Goal: Task Accomplishment & Management: Manage account settings

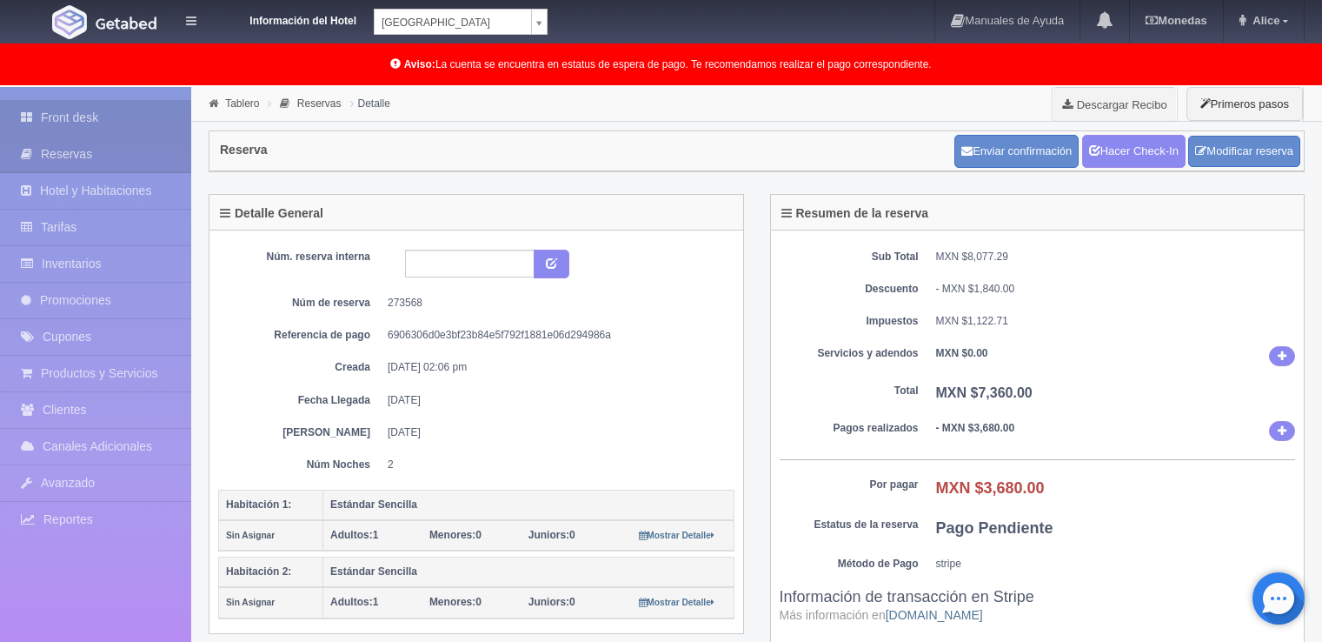
scroll to position [87, 0]
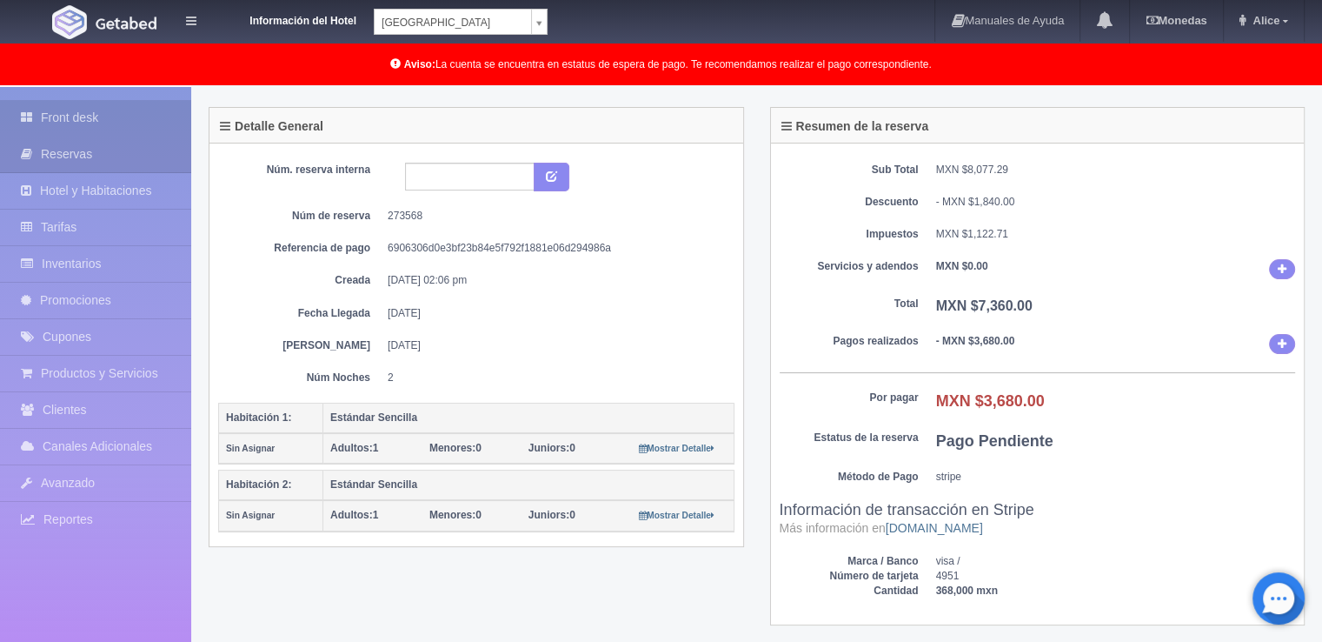
click at [41, 114] on link "Front desk" at bounding box center [95, 118] width 191 height 36
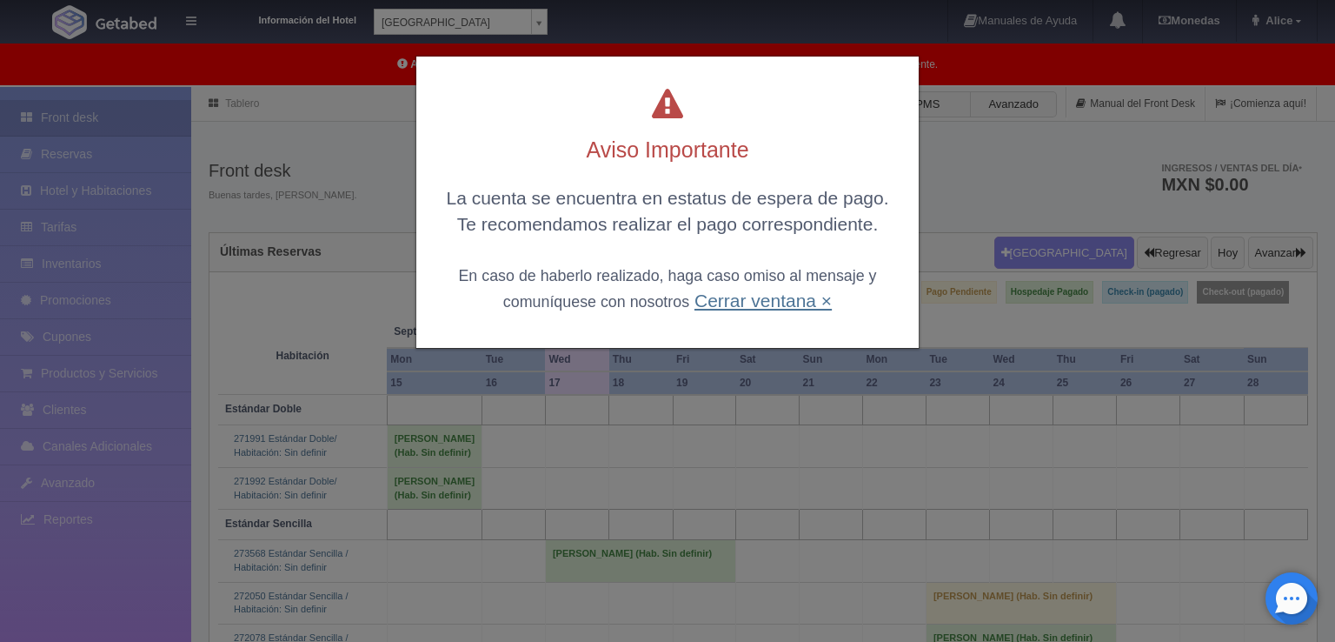
click at [755, 302] on link "Cerrar ventana ×" at bounding box center [763, 300] width 137 height 20
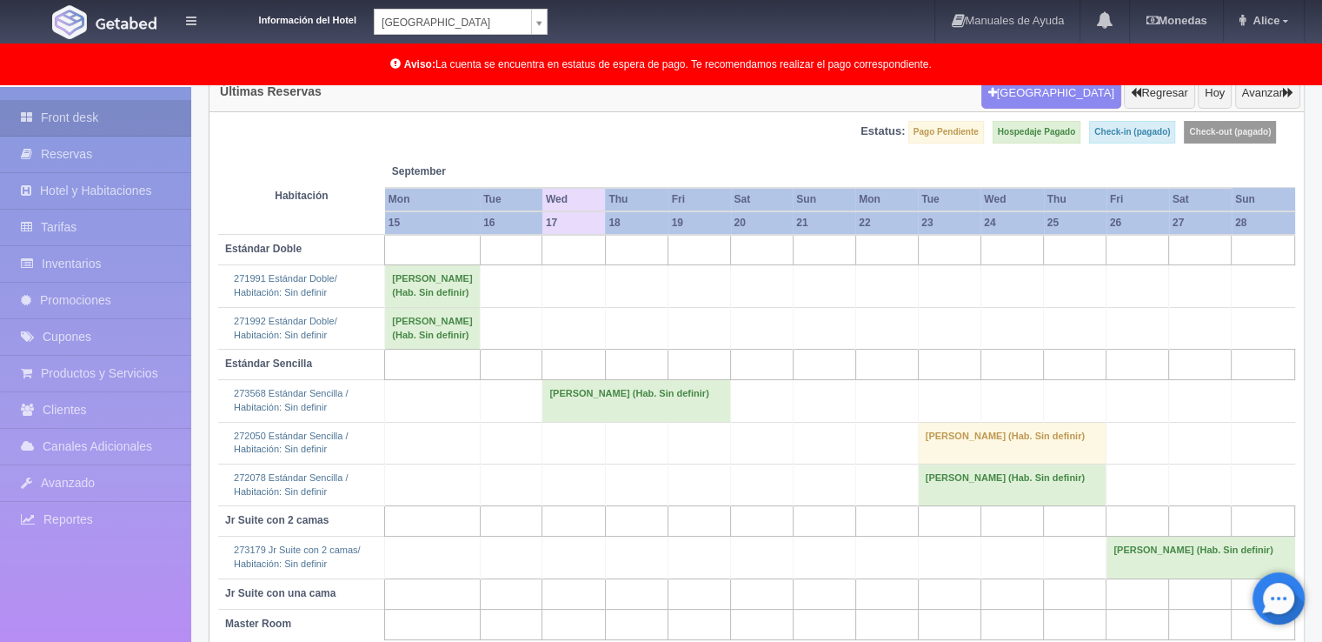
scroll to position [262, 0]
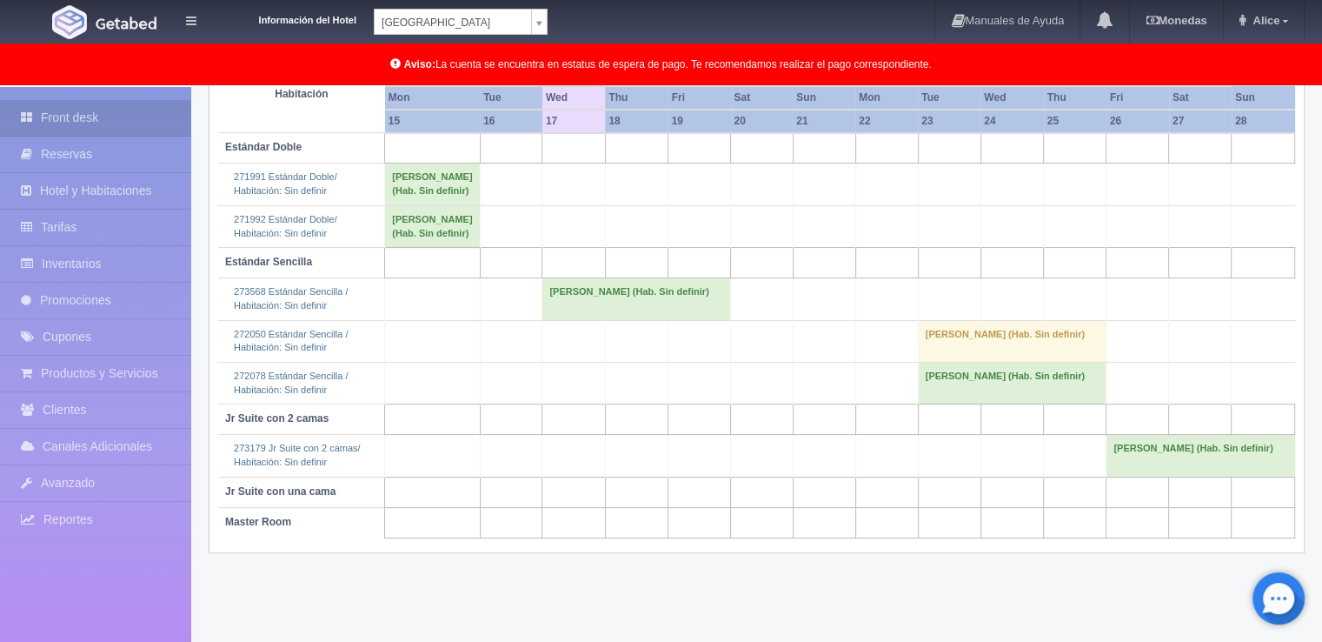
click at [536, 23] on body "Información del Hotel [GEOGRAPHIC_DATA] Campeche [GEOGRAPHIC_DATA] Campeche [GE…" at bounding box center [661, 233] width 1322 height 816
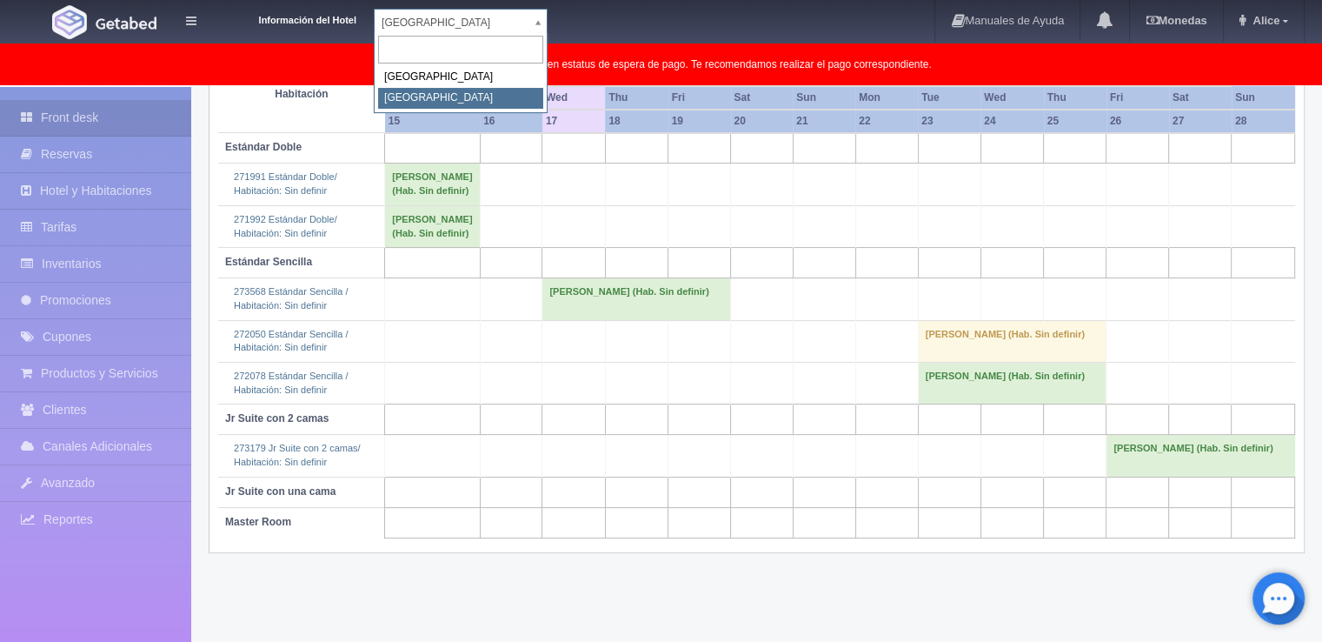
select select "375"
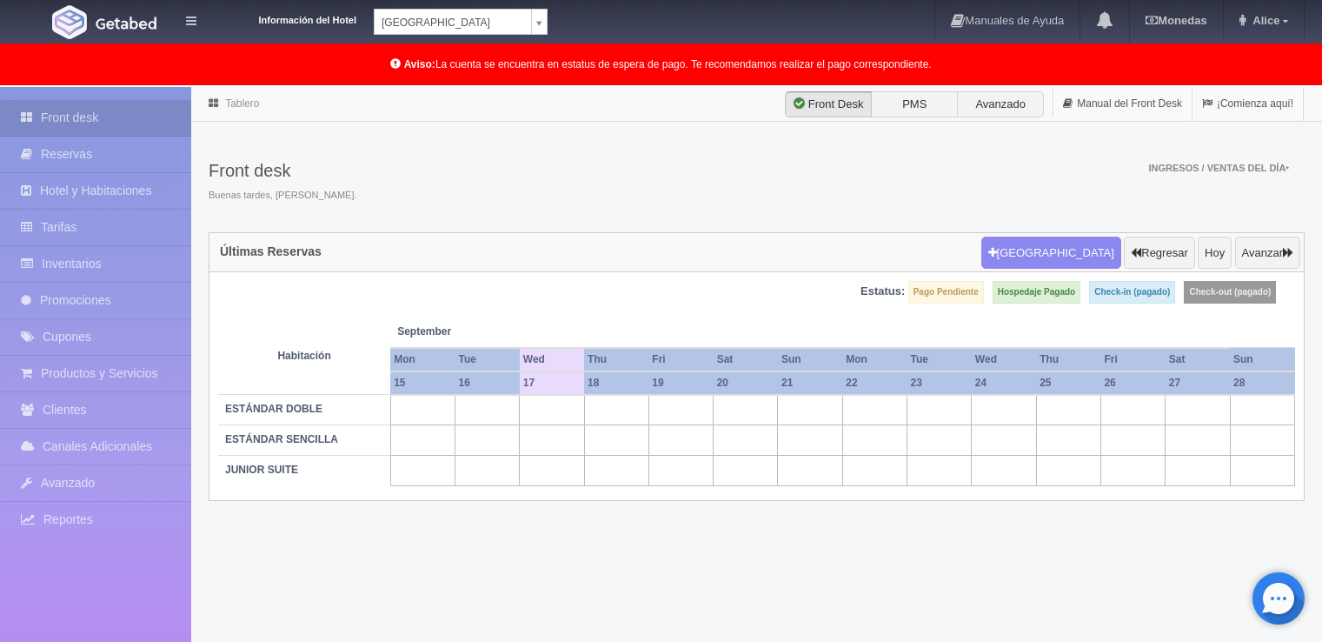
scroll to position [89, 0]
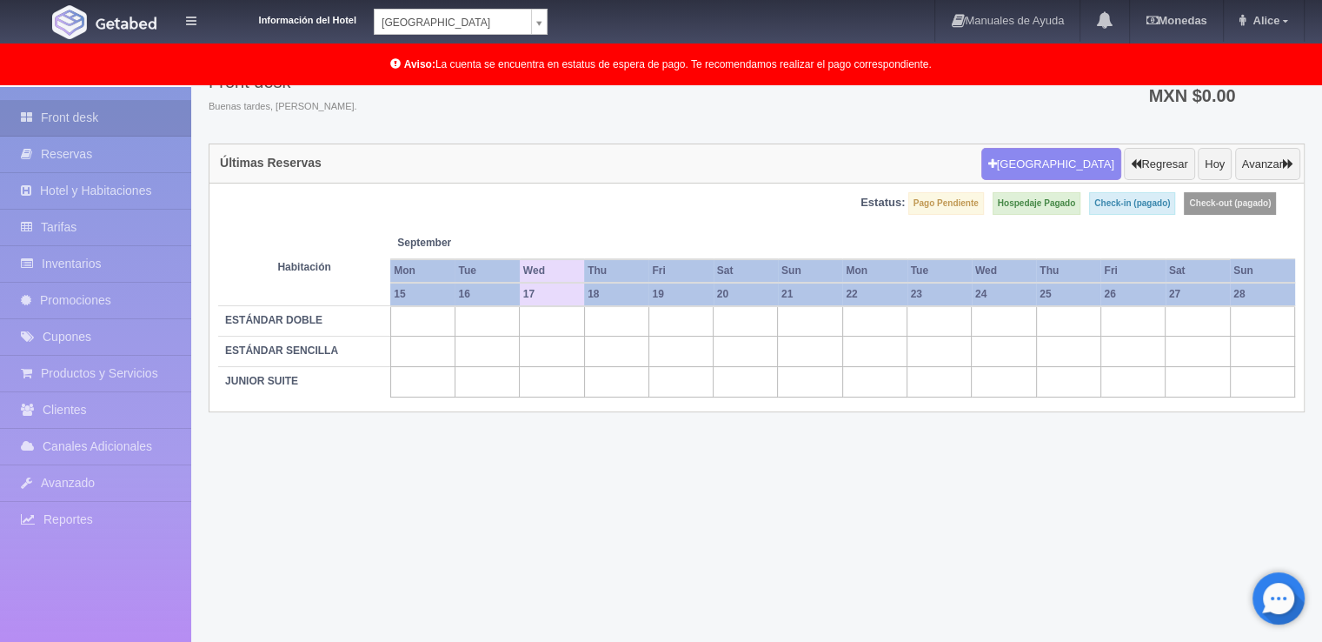
click at [536, 17] on body "Información del Hotel [GEOGRAPHIC_DATA] Campeche [GEOGRAPHIC_DATA] Colonial Man…" at bounding box center [661, 319] width 1322 height 643
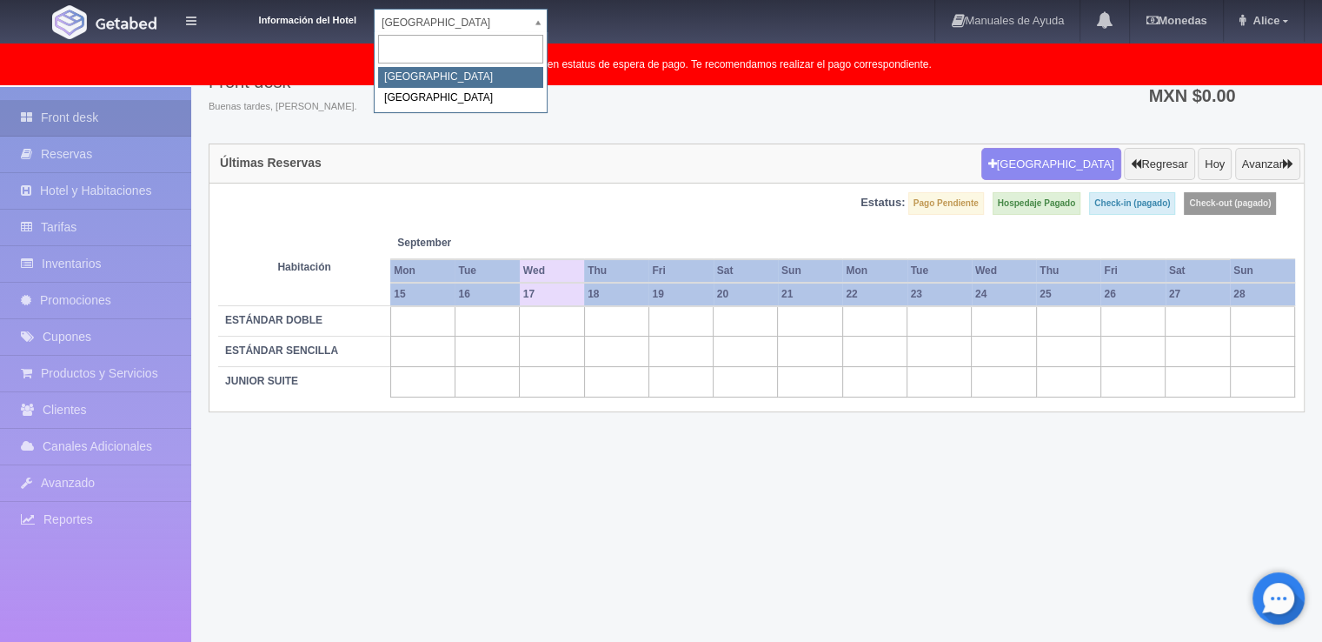
select select "342"
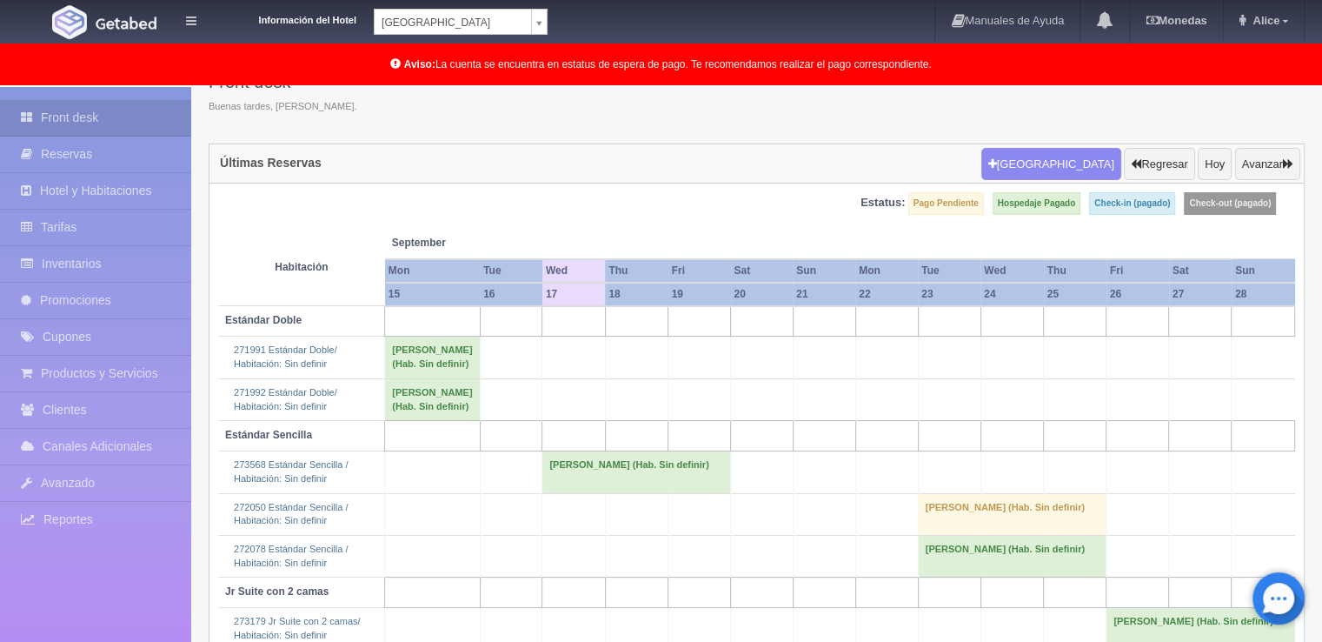
scroll to position [89, 0]
click at [543, 493] on td "Emmanuel García (Hab. Sin definir)" at bounding box center [637, 472] width 189 height 42
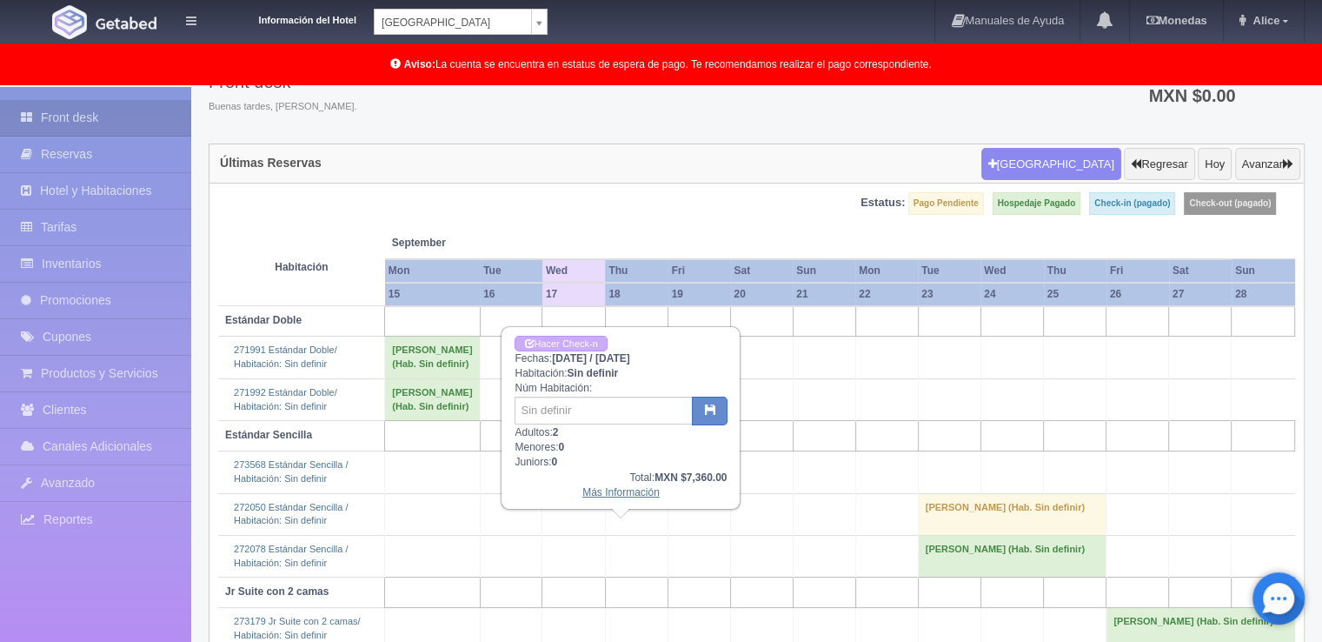
click at [620, 492] on link "Más Información" at bounding box center [621, 492] width 77 height 12
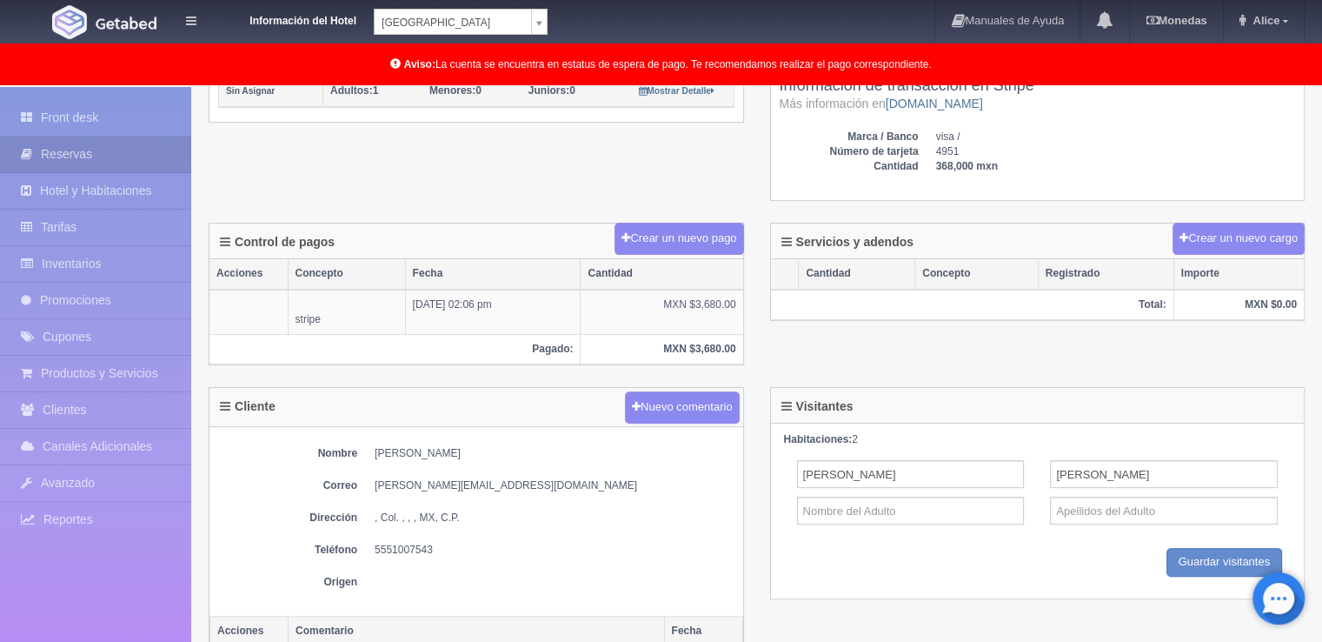
scroll to position [435, 0]
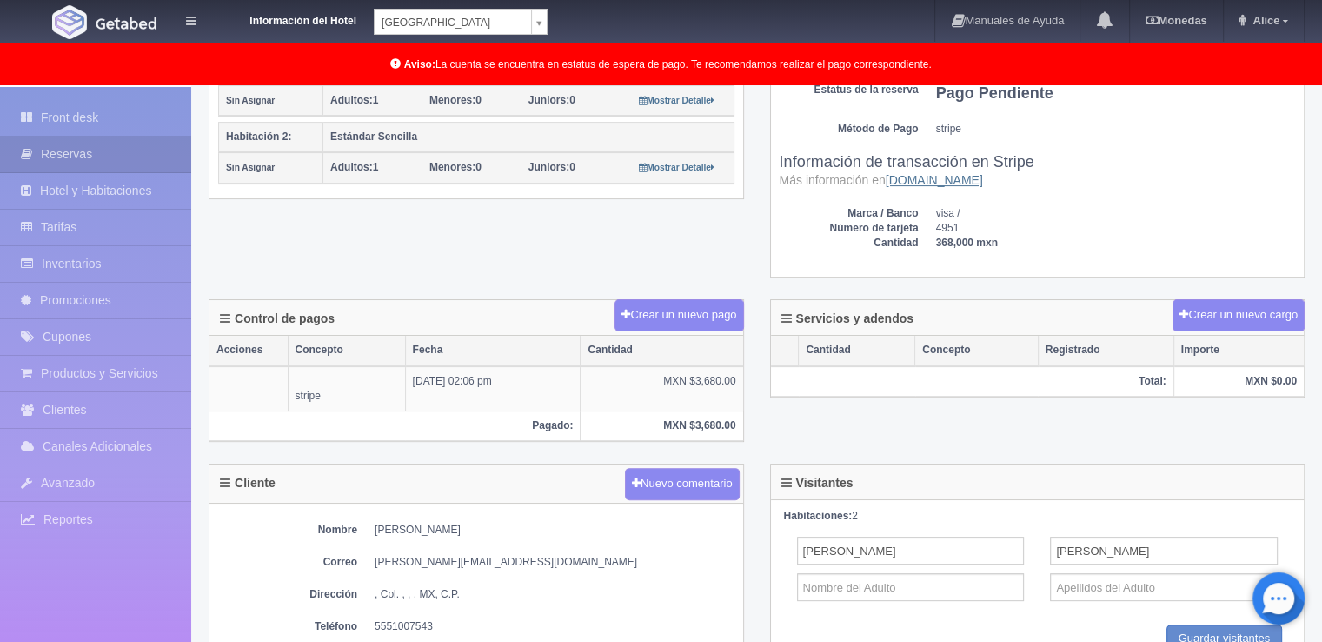
click at [926, 183] on link "[DOMAIN_NAME]" at bounding box center [934, 180] width 97 height 14
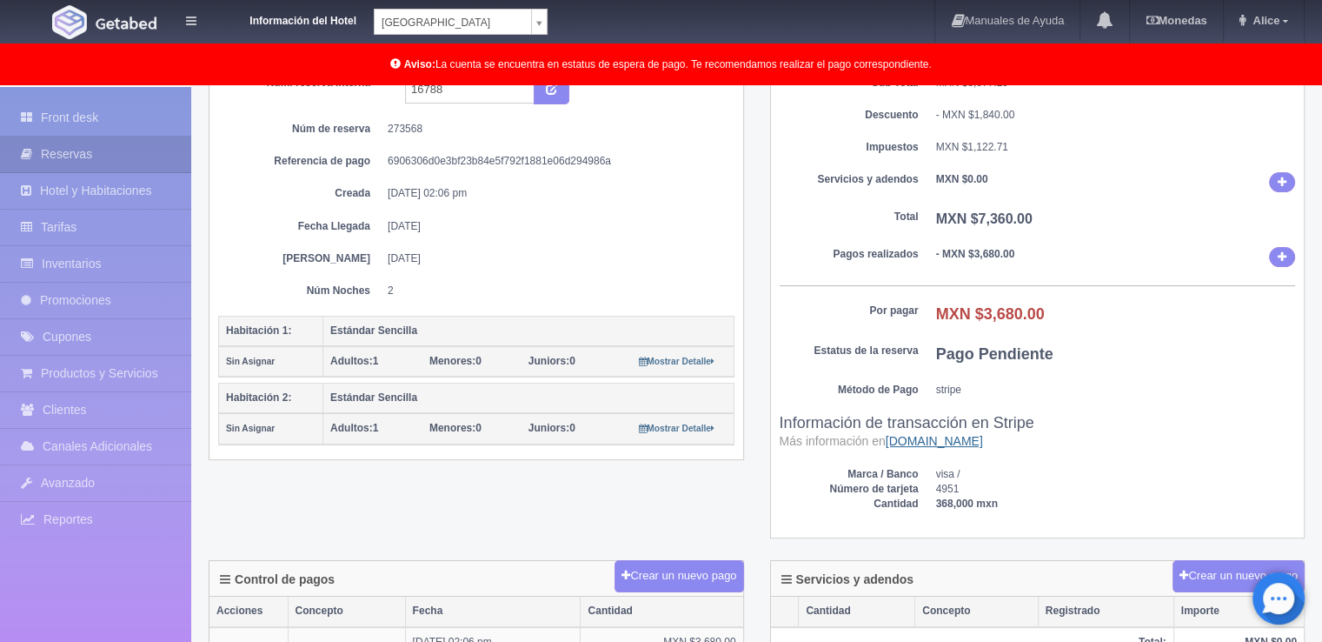
scroll to position [87, 0]
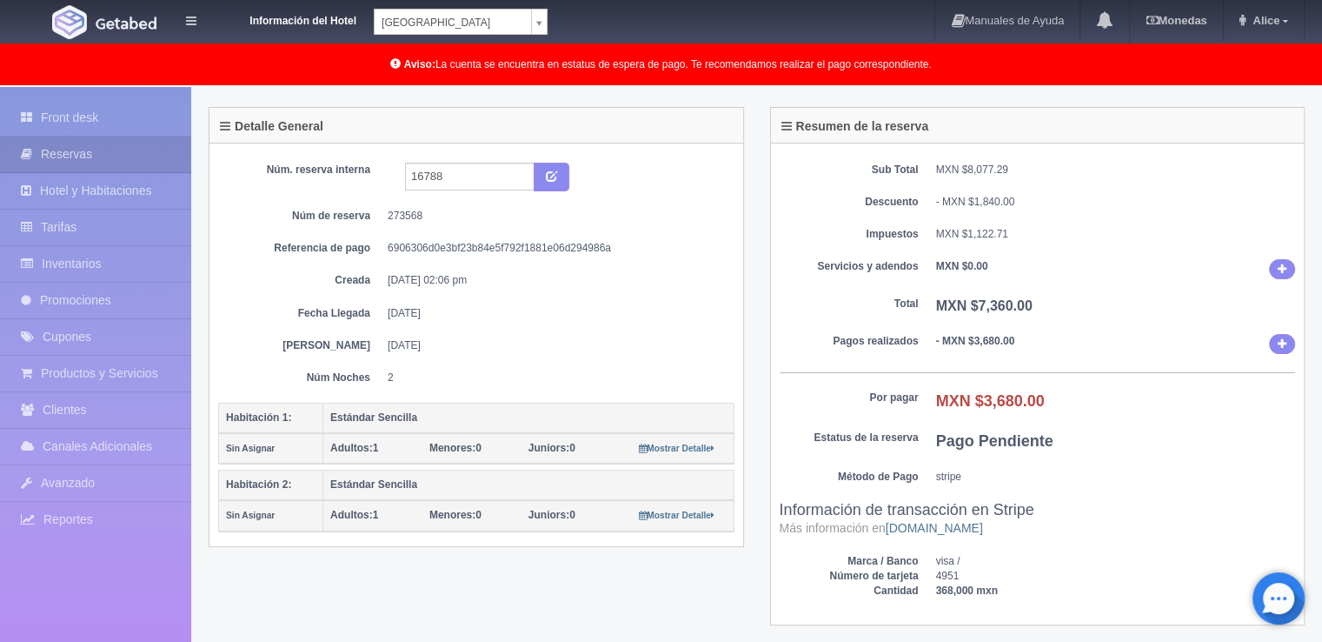
click at [1255, 170] on dd "MXN $8,077.29" at bounding box center [1116, 170] width 360 height 15
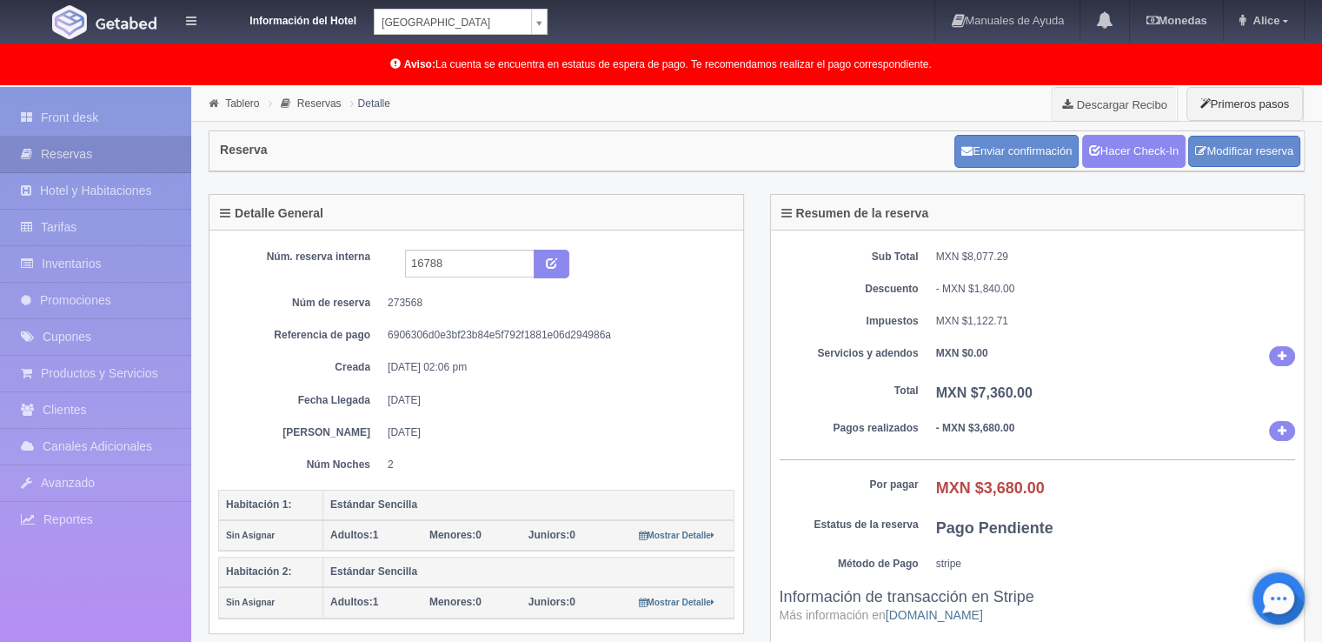
scroll to position [0, 0]
